Goal: Information Seeking & Learning: Find contact information

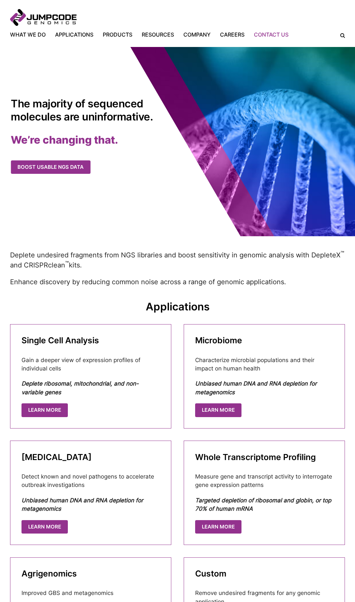
click at [258, 34] on link "Contact Us" at bounding box center [271, 35] width 44 height 8
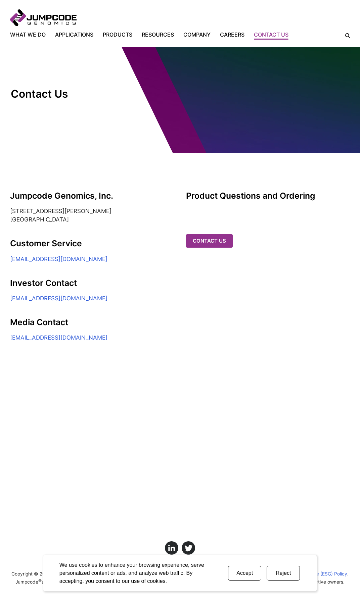
drag, startPoint x: 14, startPoint y: 212, endPoint x: 99, endPoint y: 224, distance: 86.2
click at [99, 224] on simple-column "Jumpcode Genomics, Inc. [STREET_ADDRESS][PERSON_NAME] Customer Service [EMAIL_A…" at bounding box center [92, 266] width 164 height 151
drag, startPoint x: 99, startPoint y: 224, endPoint x: 85, endPoint y: 219, distance: 15.1
click at [85, 219] on address "[STREET_ADDRESS][PERSON_NAME]" at bounding box center [92, 215] width 164 height 17
drag, startPoint x: 85, startPoint y: 219, endPoint x: 3, endPoint y: 213, distance: 82.1
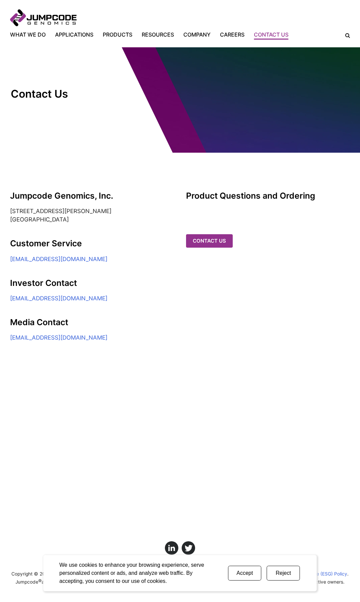
click at [3, 213] on section "Jumpcode Genomics, Inc. [STREET_ADDRESS][PERSON_NAME] Customer Service [EMAIL_A…" at bounding box center [180, 248] width 360 height 190
copy address "[STREET_ADDRESS][PERSON_NAME]"
drag, startPoint x: 159, startPoint y: 270, endPoint x: 160, endPoint y: 265, distance: 4.5
click at [160, 267] on simple-column "Jumpcode Genomics, Inc. [STREET_ADDRESS][PERSON_NAME] Customer Service [EMAIL_A…" at bounding box center [92, 266] width 164 height 151
